Goal: Navigation & Orientation: Find specific page/section

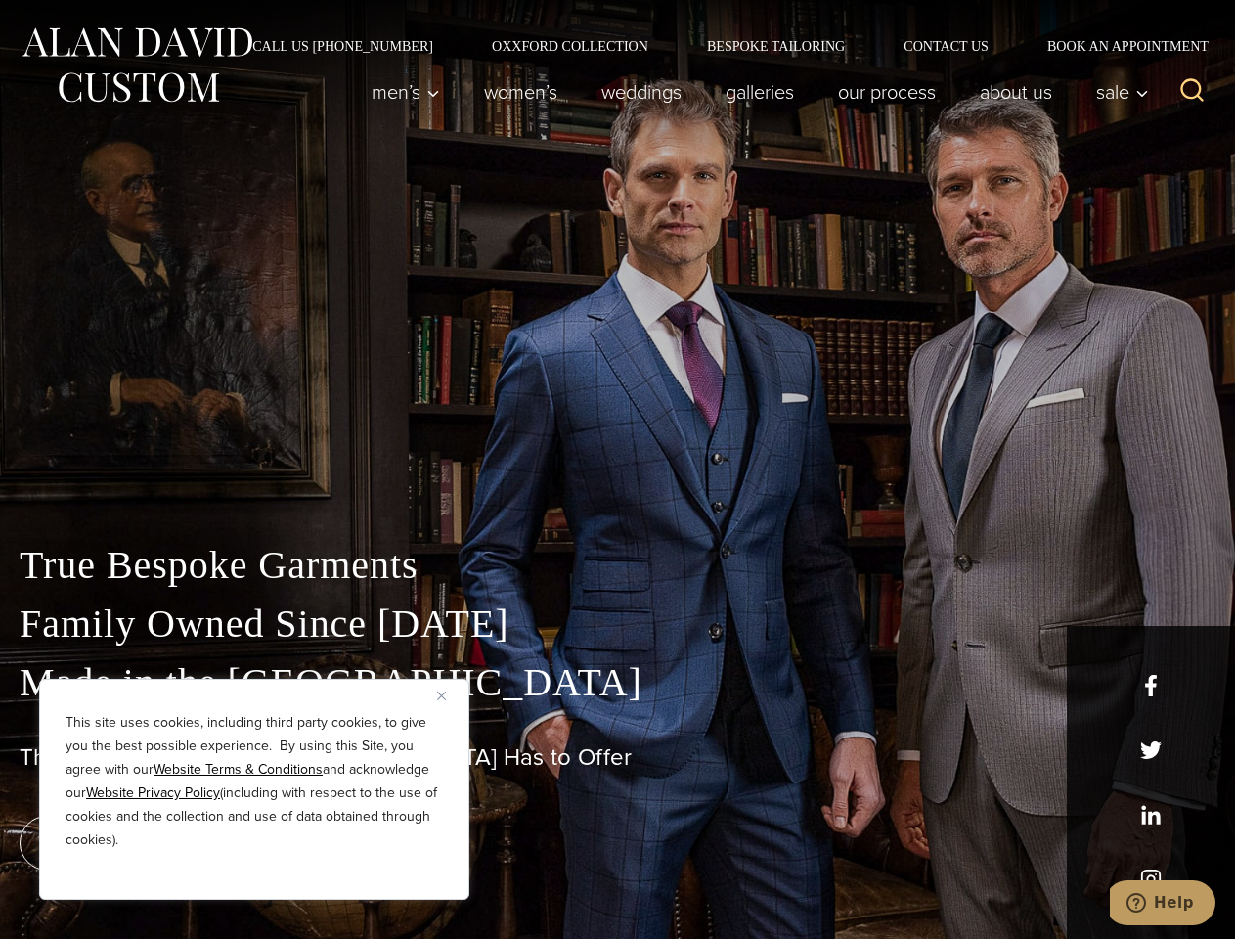
click at [617, 469] on div "True Bespoke Garments Family Owned Since [DATE] Made in [GEOGRAPHIC_DATA] The B…" at bounding box center [617, 688] width 1235 height 501
click at [449, 695] on button "Close" at bounding box center [448, 694] width 23 height 23
click at [254, 873] on div "True Bespoke Garments Family Owned Since [DATE] Made in [GEOGRAPHIC_DATA] The B…" at bounding box center [617, 737] width 1235 height 403
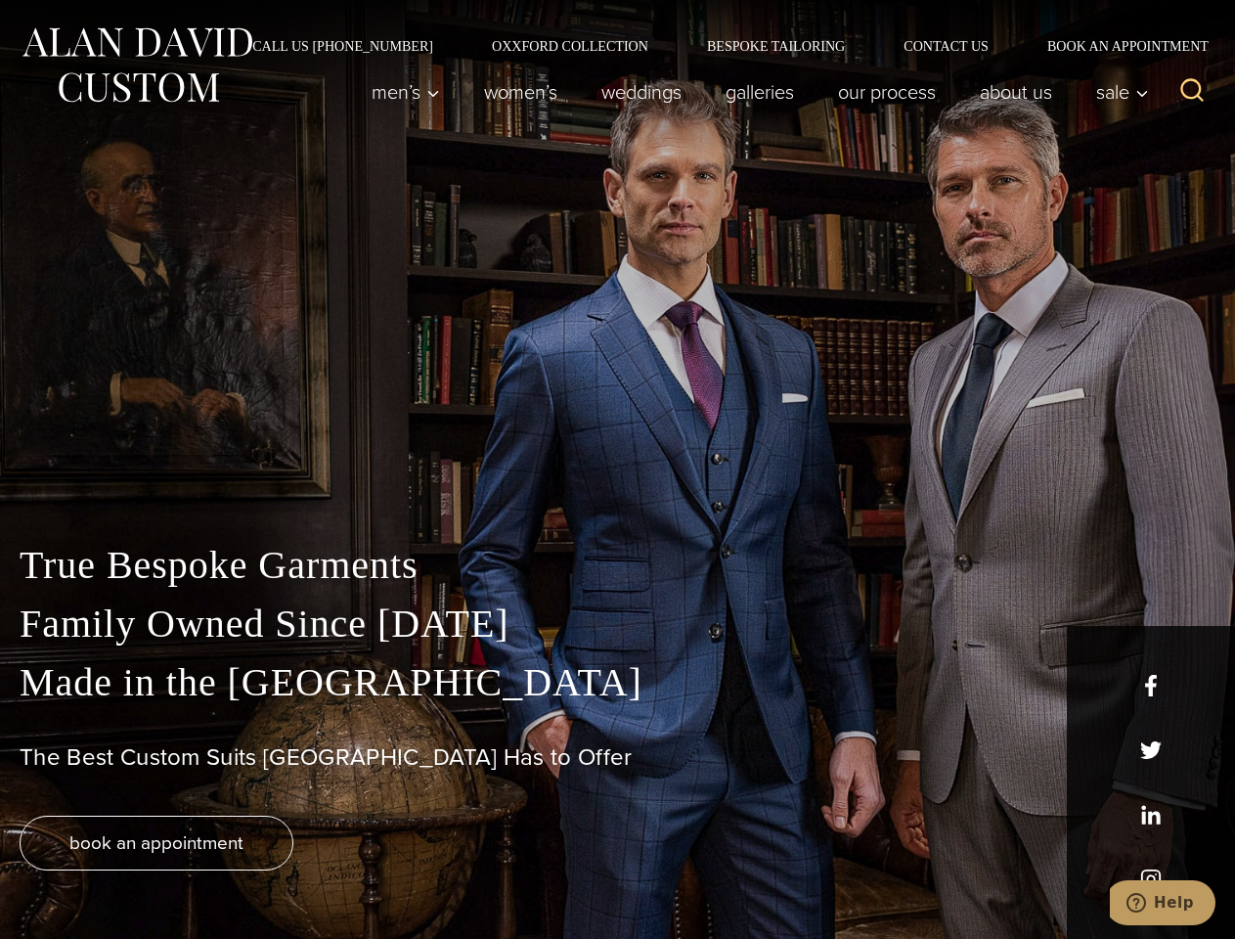
click at [1192, 92] on icon "Search" at bounding box center [1192, 90] width 28 height 28
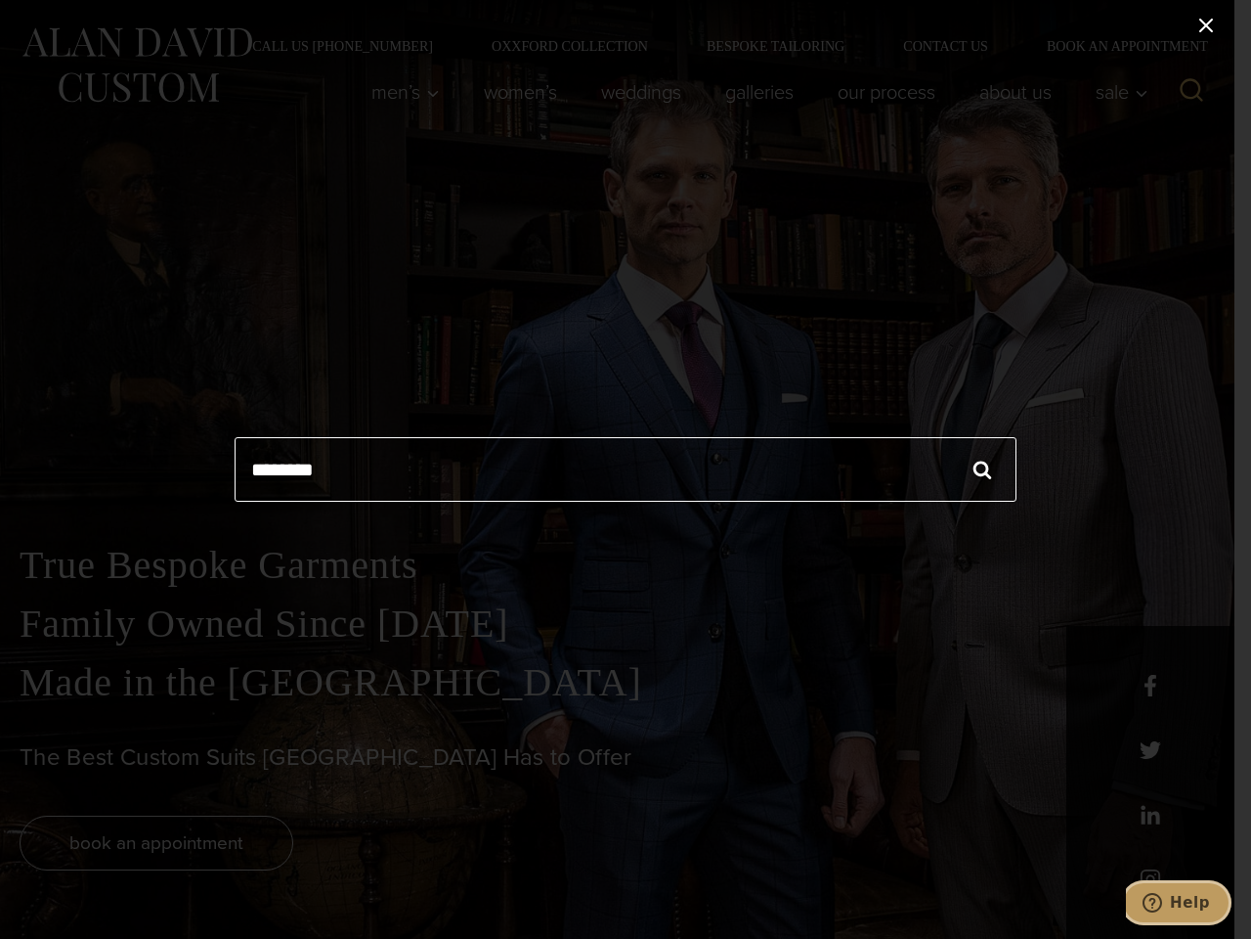
click at [1163, 902] on icon "Help" at bounding box center [1153, 903] width 20 height 20
